Goal: Task Accomplishment & Management: Complete application form

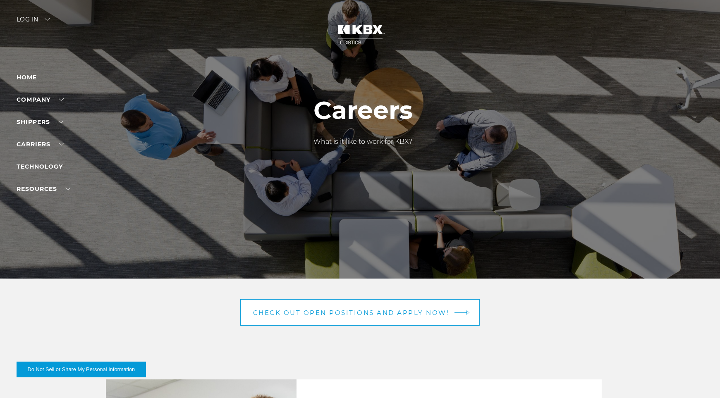
click at [377, 310] on span "Check out open positions and apply now!" at bounding box center [351, 313] width 197 height 6
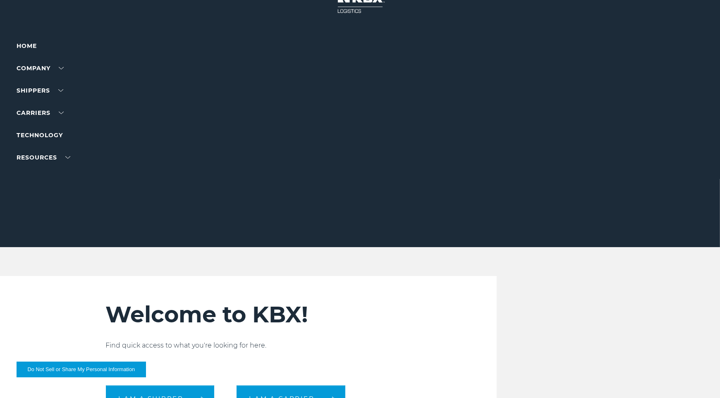
scroll to position [32, 0]
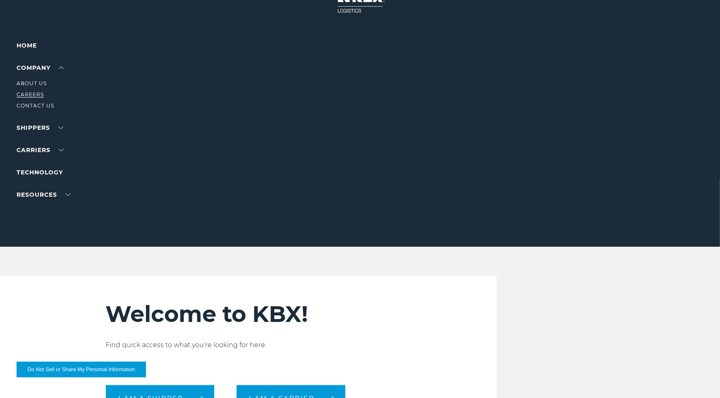
click at [37, 94] on link "Careers" at bounding box center [30, 94] width 27 height 6
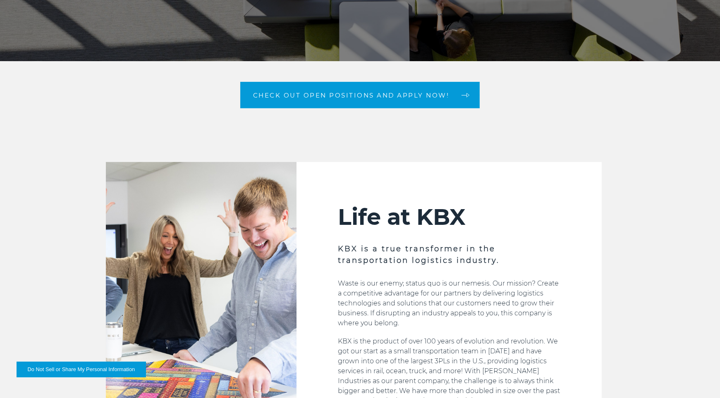
scroll to position [231, 0]
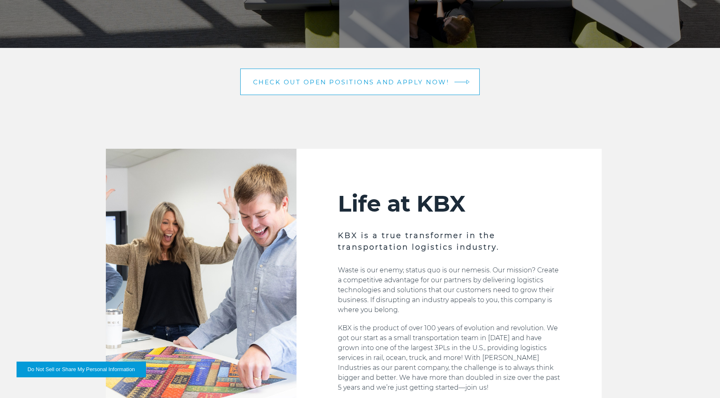
click at [285, 77] on link "Check out open positions and apply now!" at bounding box center [360, 82] width 240 height 26
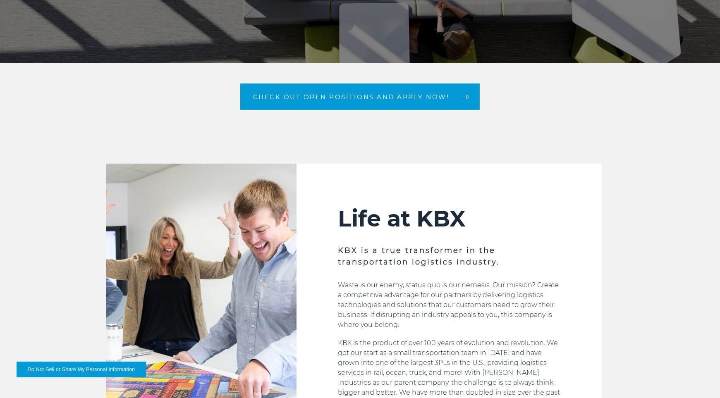
scroll to position [216, 0]
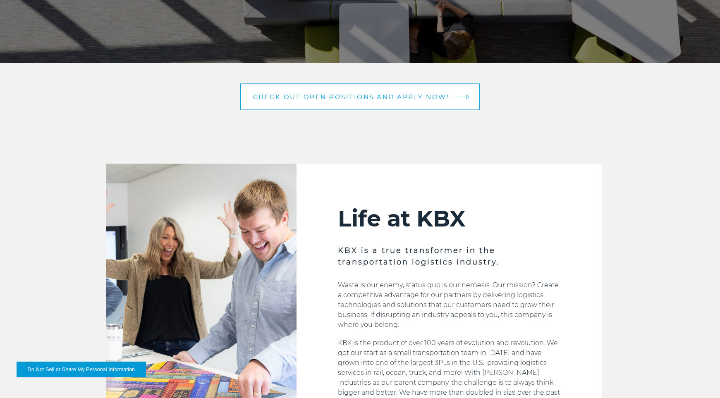
click at [338, 95] on span "Check out open positions and apply now!" at bounding box center [351, 97] width 197 height 6
